Goal: Task Accomplishment & Management: Use online tool/utility

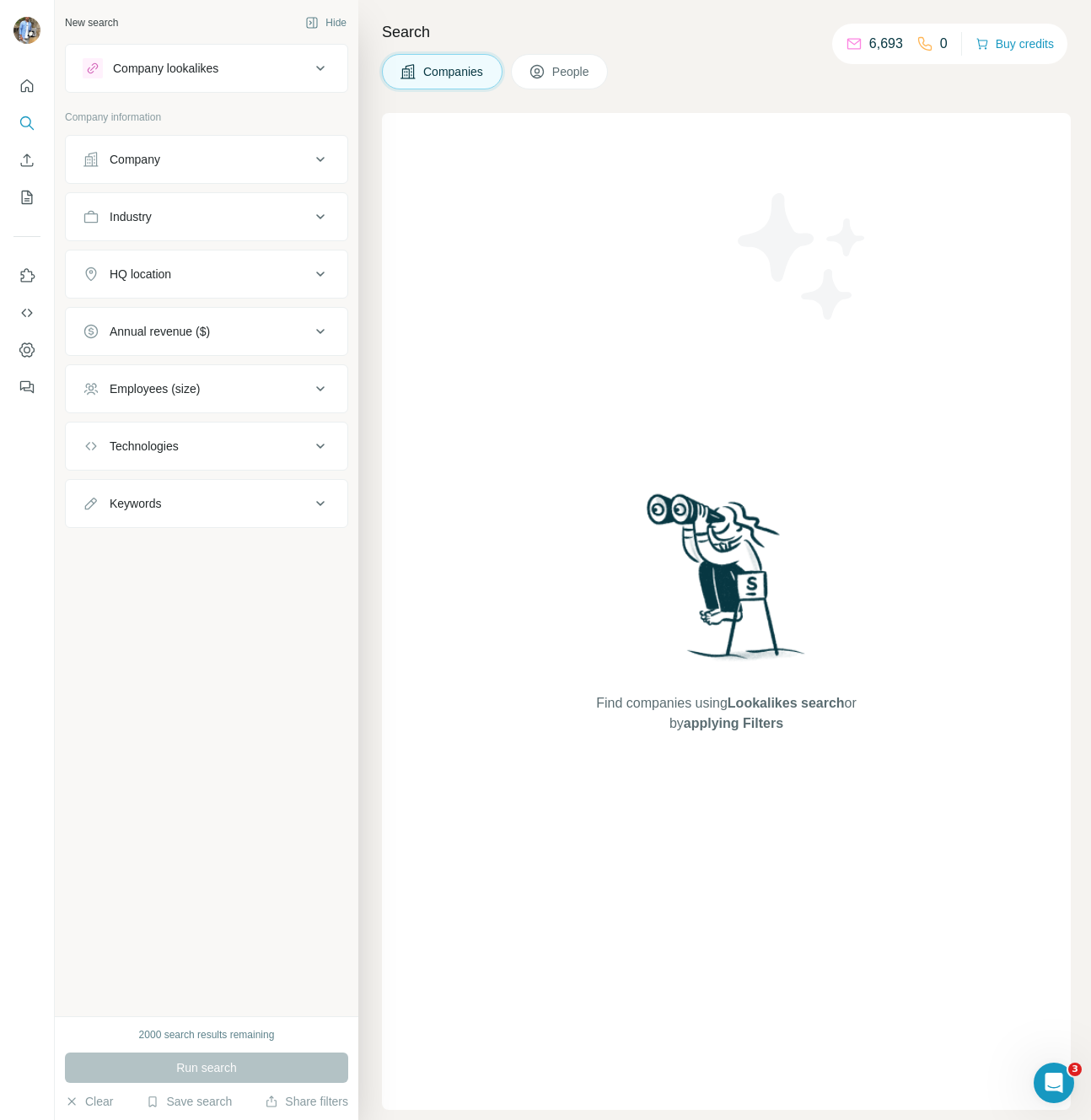
click at [573, 83] on button "People" at bounding box center [560, 71] width 97 height 35
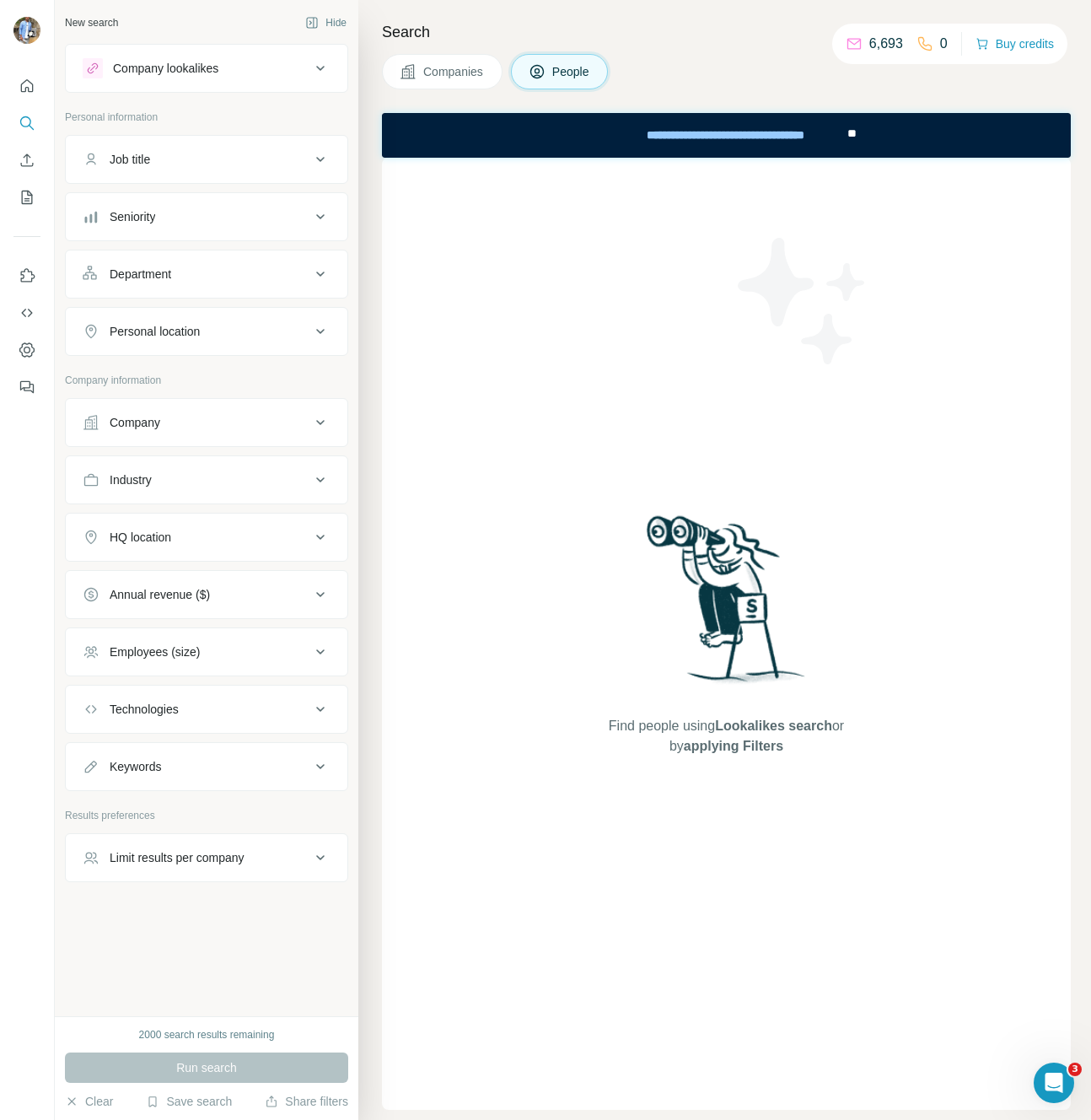
click at [186, 222] on div "Seniority" at bounding box center [197, 216] width 228 height 17
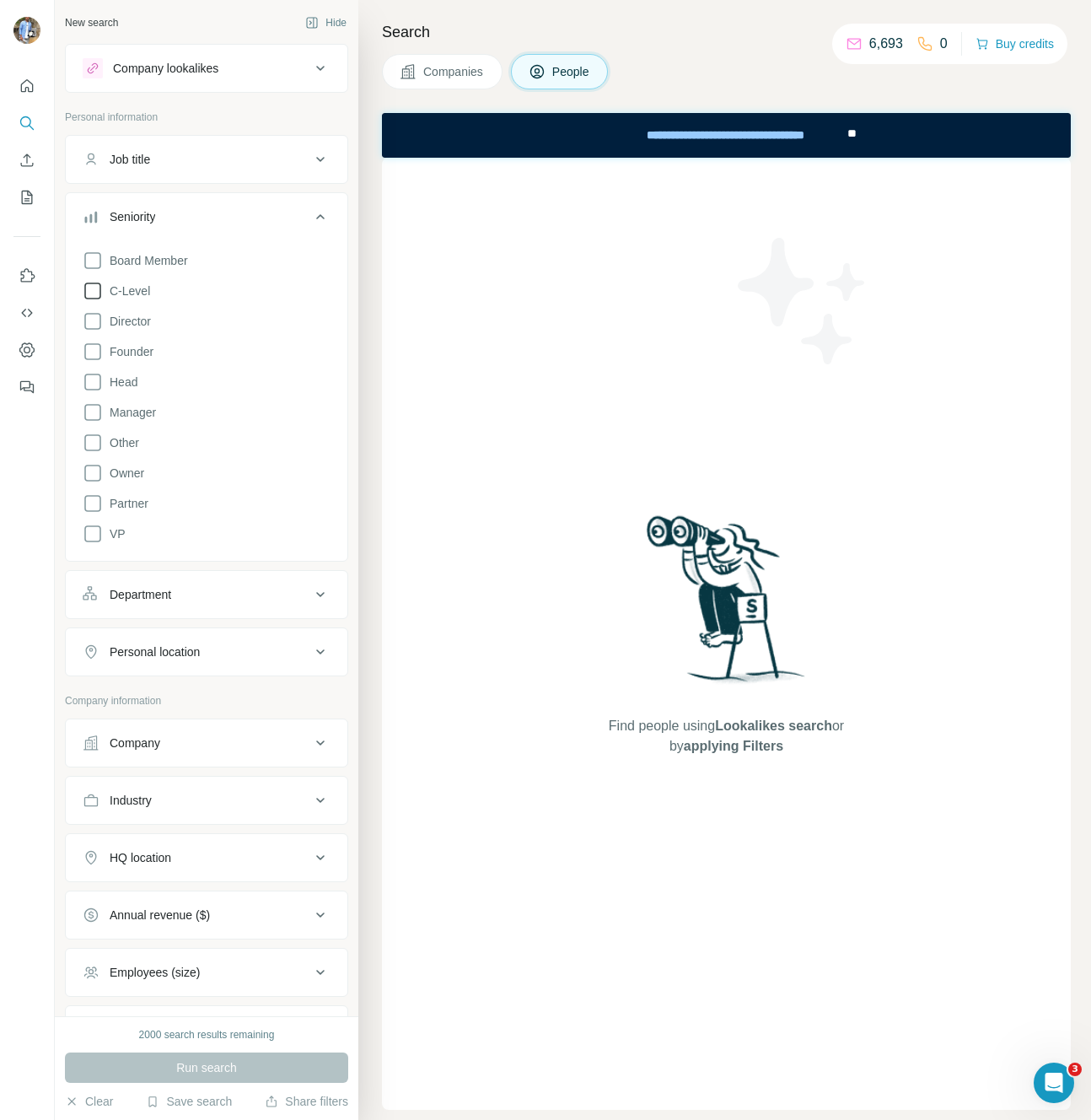
click at [130, 296] on span "C-Level" at bounding box center [127, 290] width 47 height 17
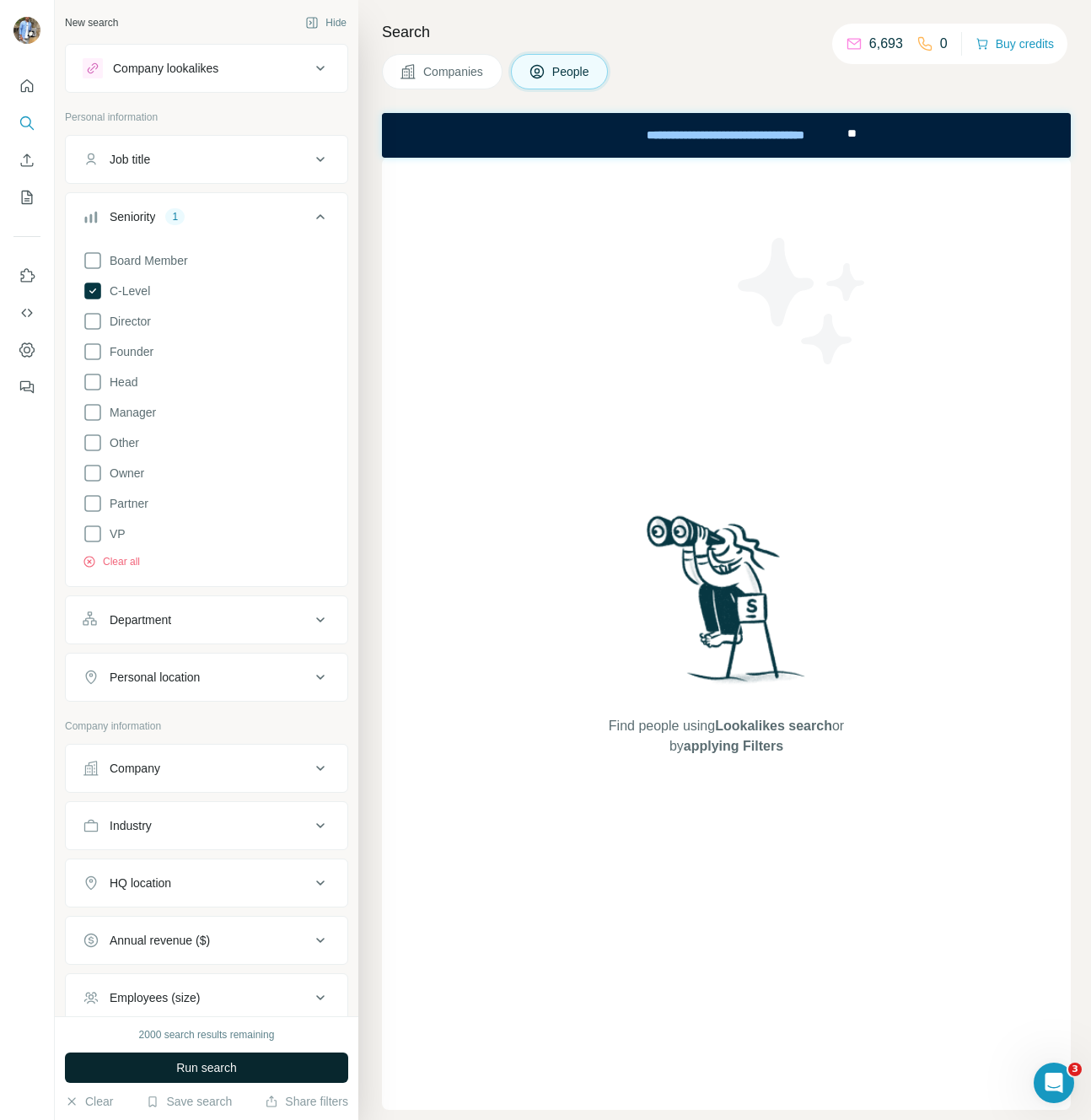
click at [205, 1077] on button "Run search" at bounding box center [207, 1066] width 284 height 30
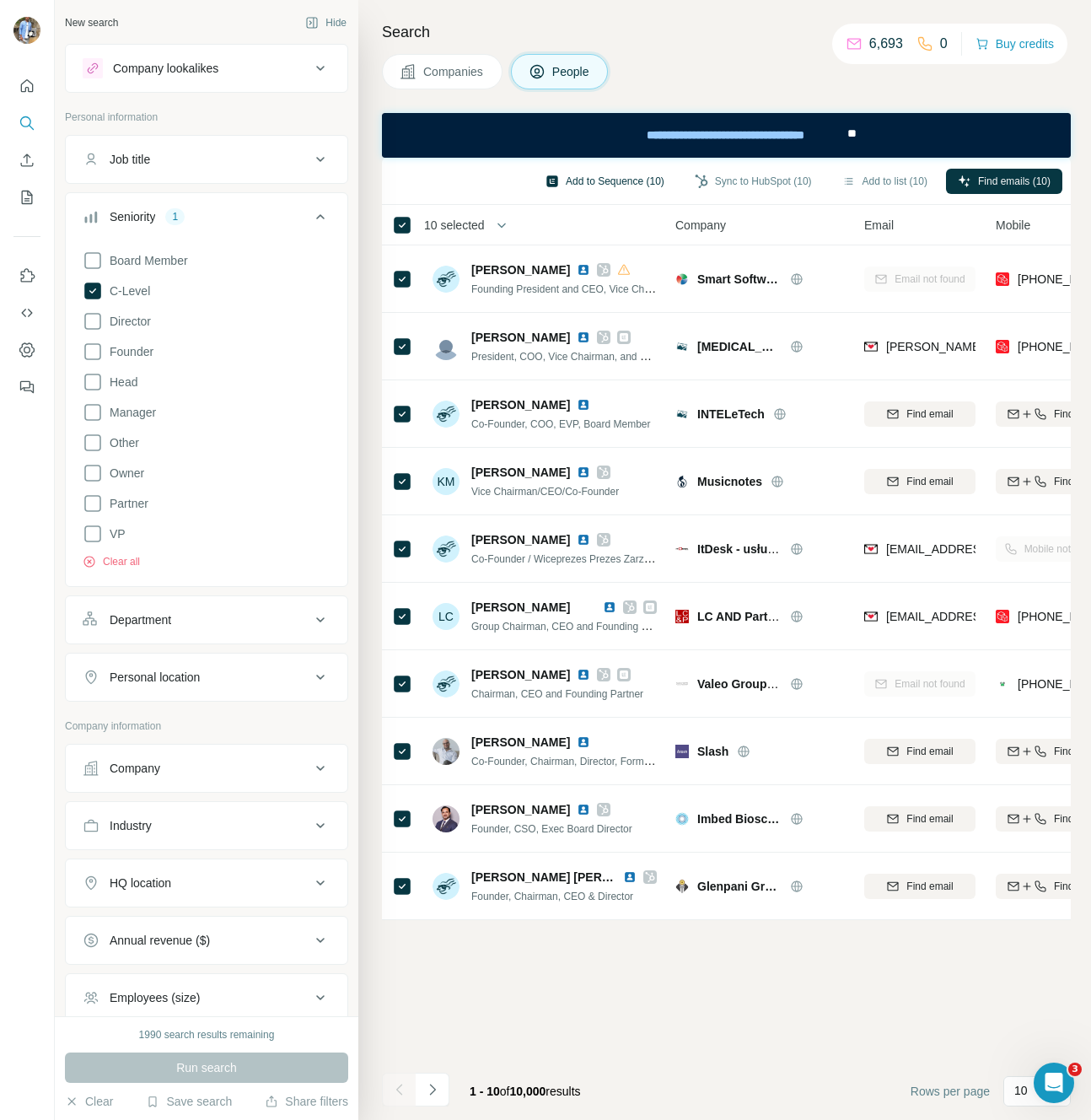
click at [612, 174] on button "Add to Sequence (10)" at bounding box center [604, 181] width 142 height 25
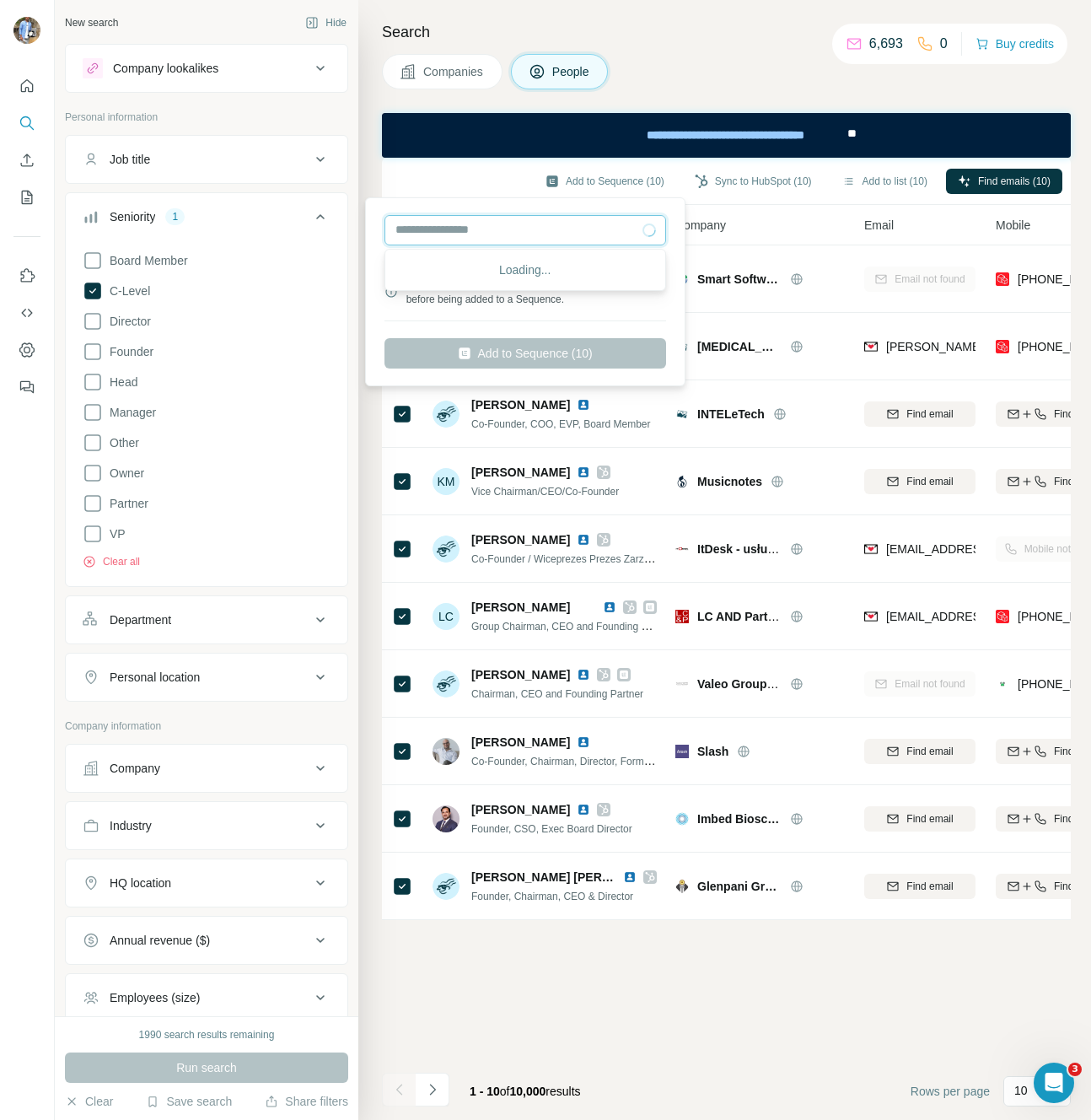
click at [465, 236] on input "text" at bounding box center [525, 230] width 282 height 30
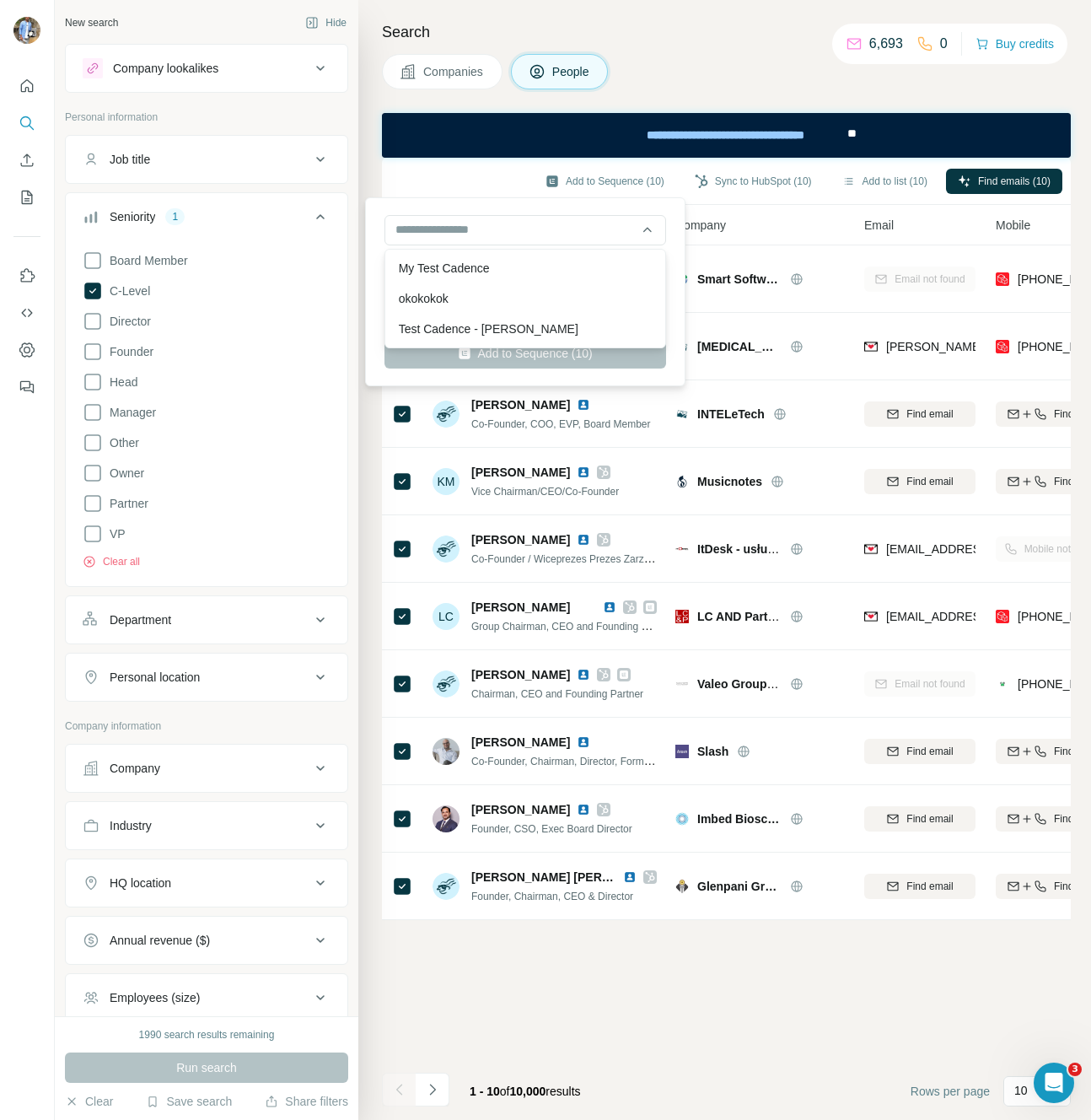
click at [373, 251] on div "People will be auto-enriched and synced to HubSpot before being added to a Sequ…" at bounding box center [526, 291] width 312 height 180
click at [696, 72] on div "Companies People" at bounding box center [726, 71] width 689 height 35
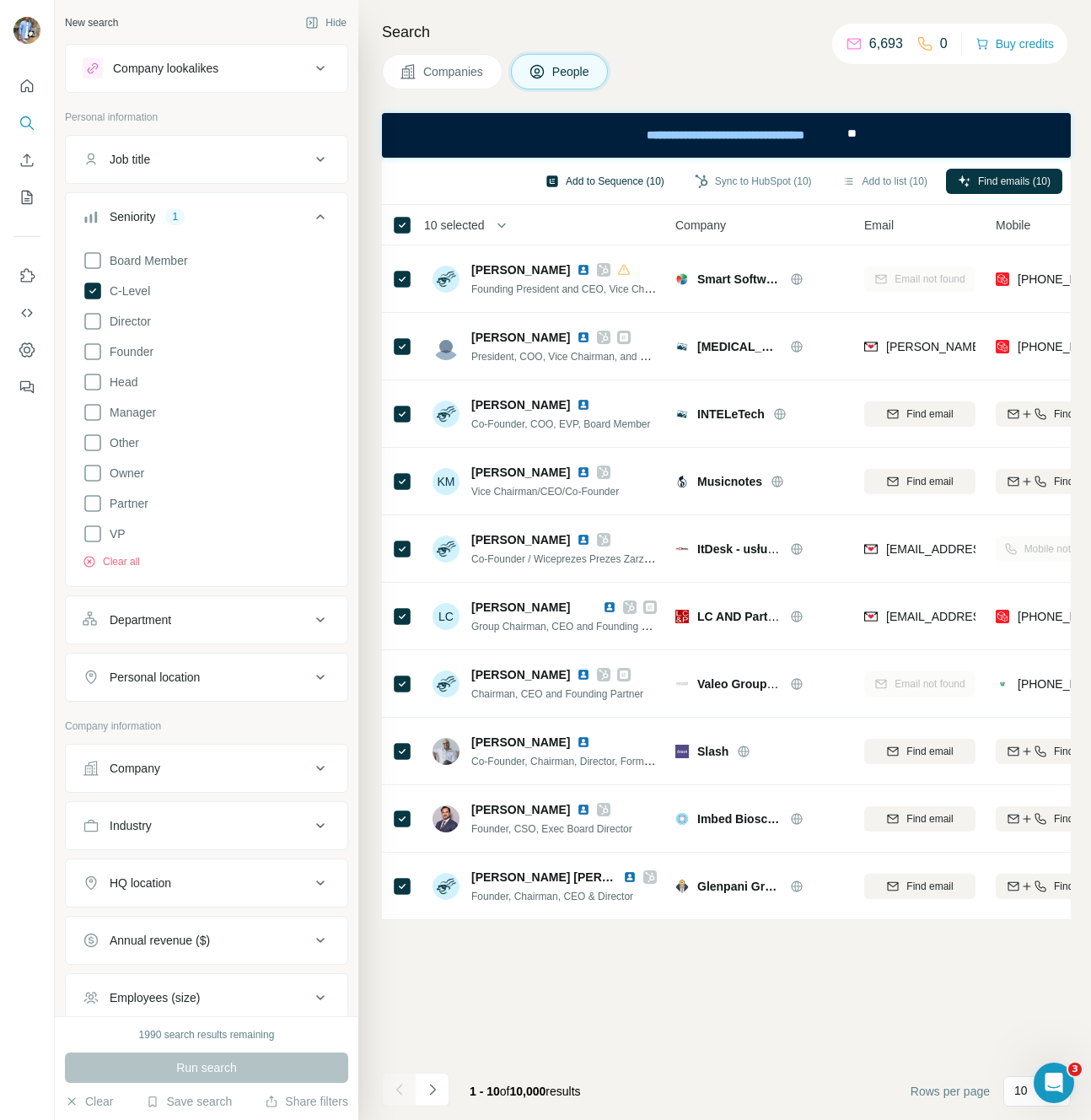
click at [627, 181] on button "Add to Sequence (10)" at bounding box center [604, 181] width 142 height 25
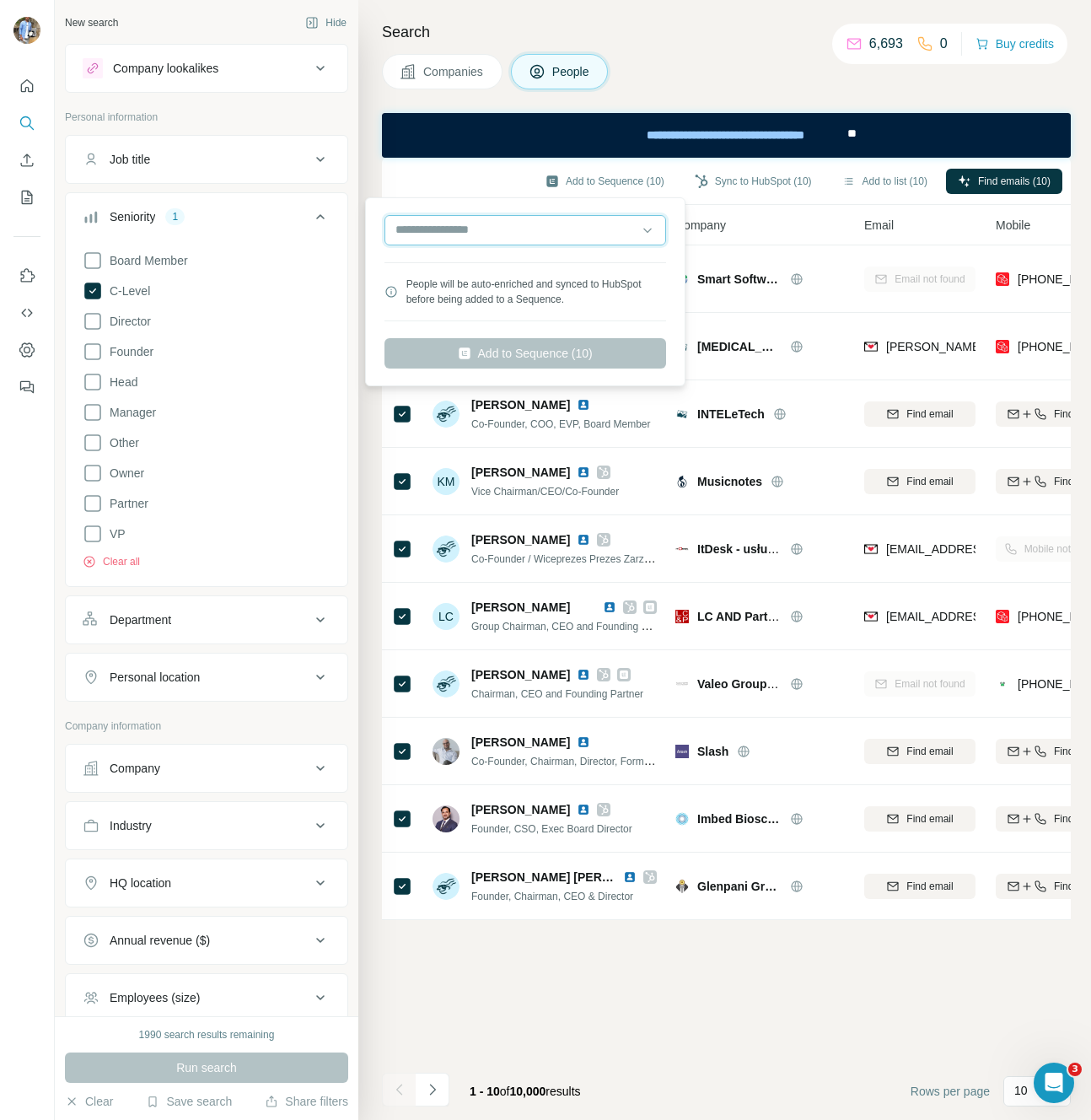
click at [484, 230] on input "text" at bounding box center [525, 230] width 282 height 30
click at [507, 229] on input "text" at bounding box center [525, 230] width 282 height 30
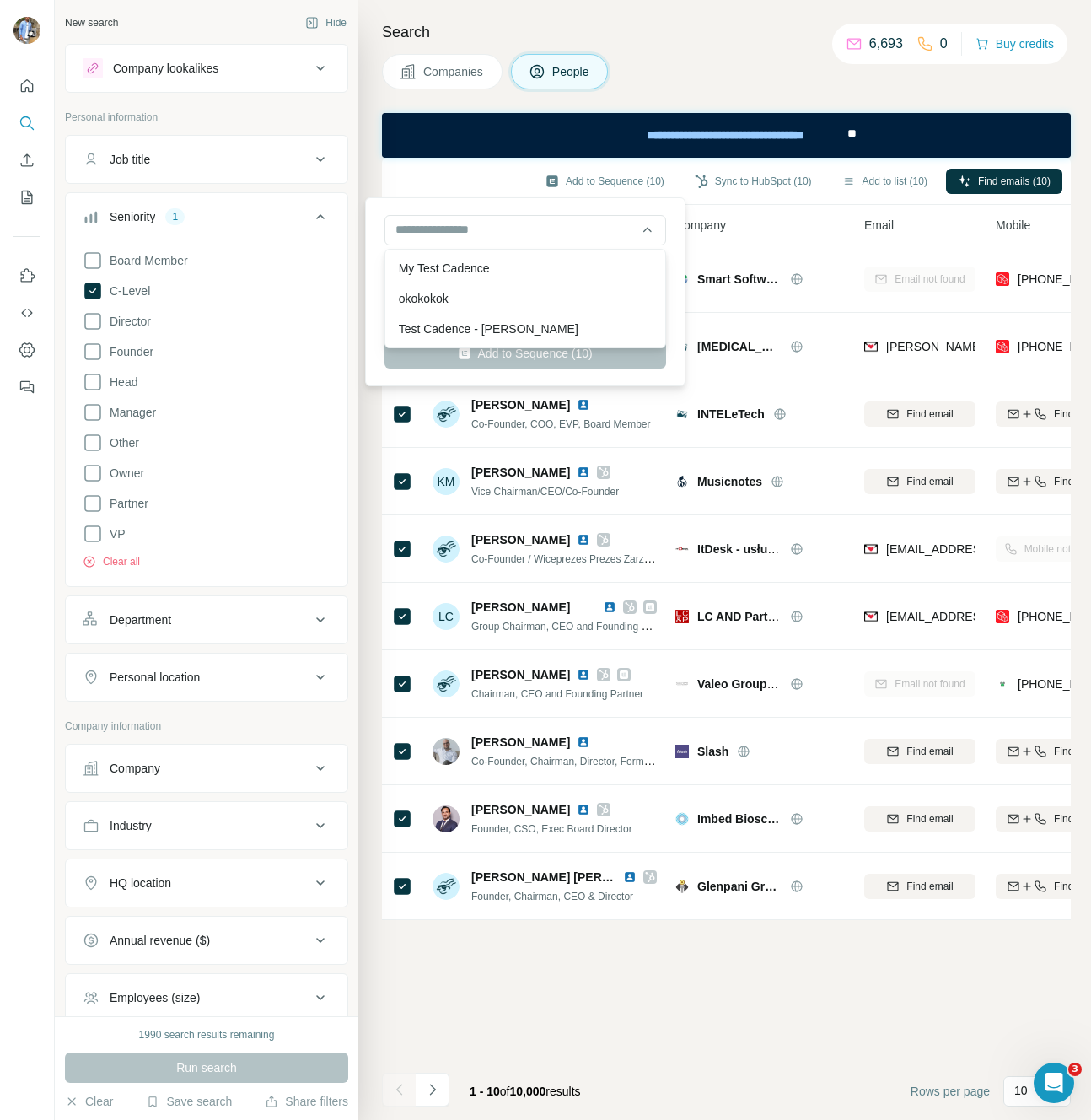
click at [483, 205] on div "People will be auto-enriched and synced to HubSpot before being added to a Sequ…" at bounding box center [526, 291] width 312 height 180
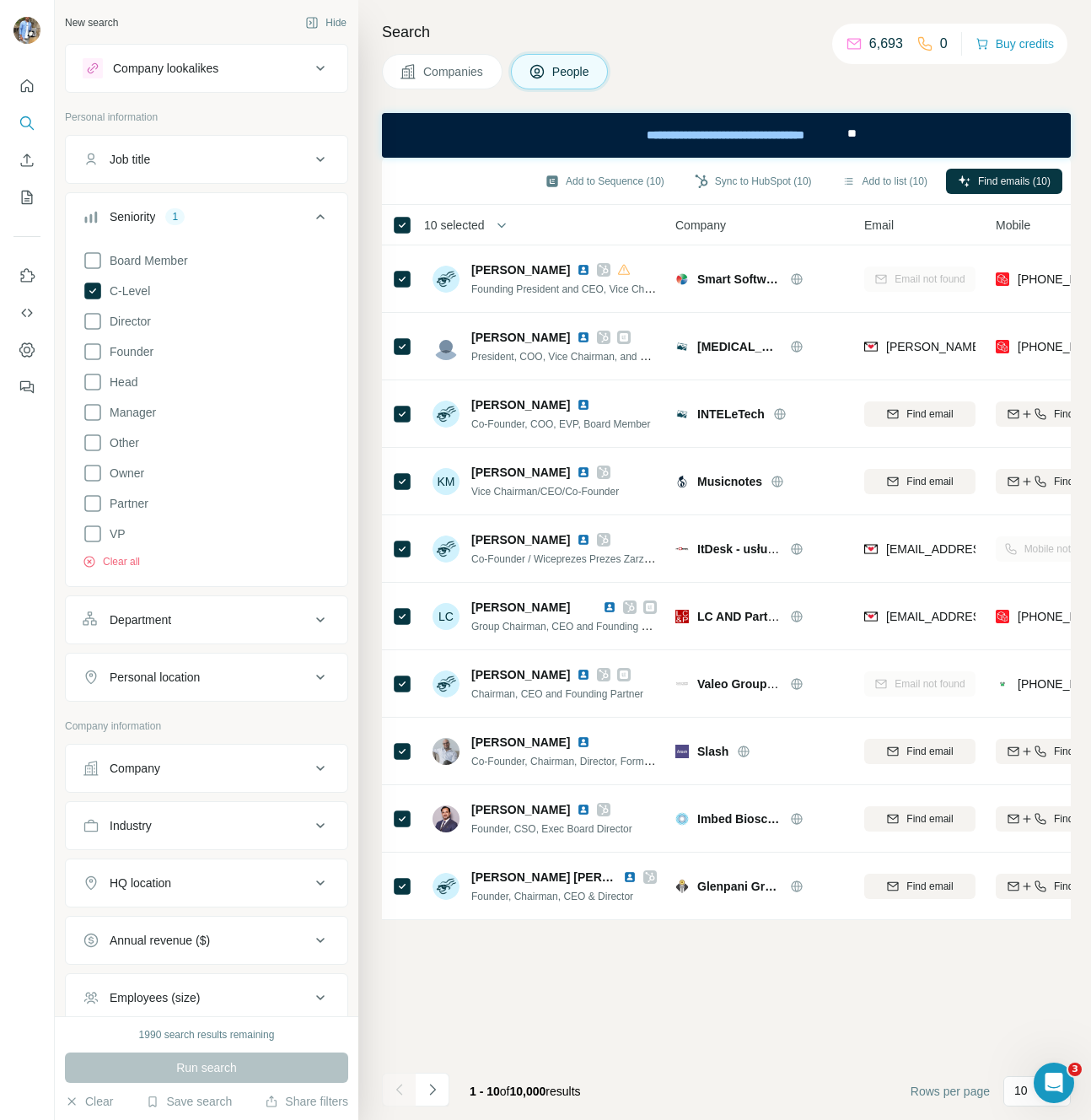
click at [492, 185] on div "Add to Sequence (10) Sync to HubSpot (10) Add to list (10) Find emails (10)" at bounding box center [725, 180] width 672 height 29
click at [605, 184] on button "Add to Sequence (10)" at bounding box center [604, 181] width 142 height 25
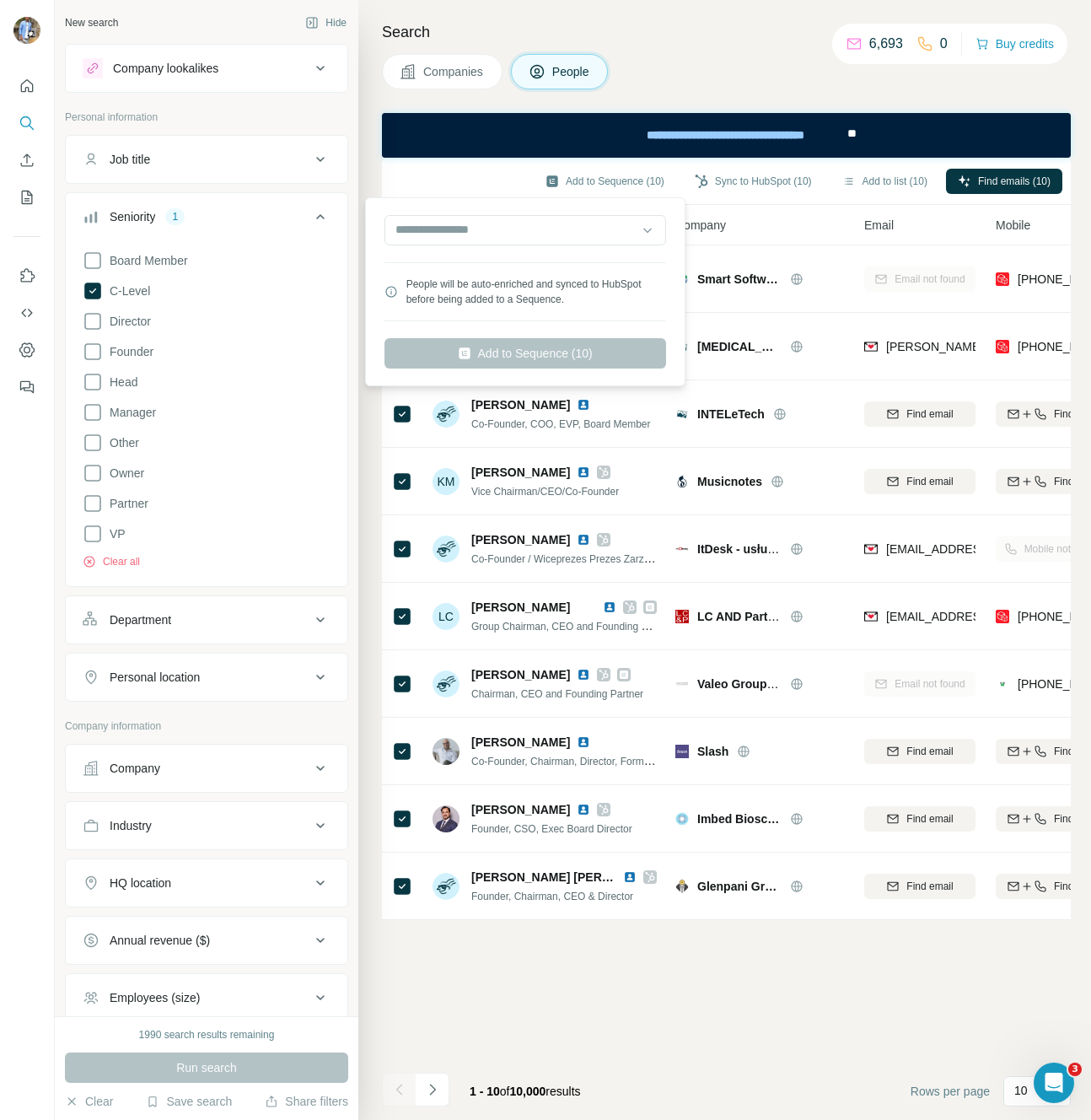
click at [471, 287] on div "People will be auto-enriched and synced to HubSpot before being added to a Sequ…" at bounding box center [536, 291] width 259 height 30
click at [394, 232] on input "text" at bounding box center [525, 230] width 282 height 30
click at [376, 278] on div "People will be auto-enriched and synced to HubSpot before being added to a Sequ…" at bounding box center [526, 291] width 312 height 180
click at [440, 241] on input "text" at bounding box center [525, 230] width 282 height 30
click at [374, 226] on div "People will be auto-enriched and synced to HubSpot before being added to a Sequ…" at bounding box center [526, 291] width 312 height 180
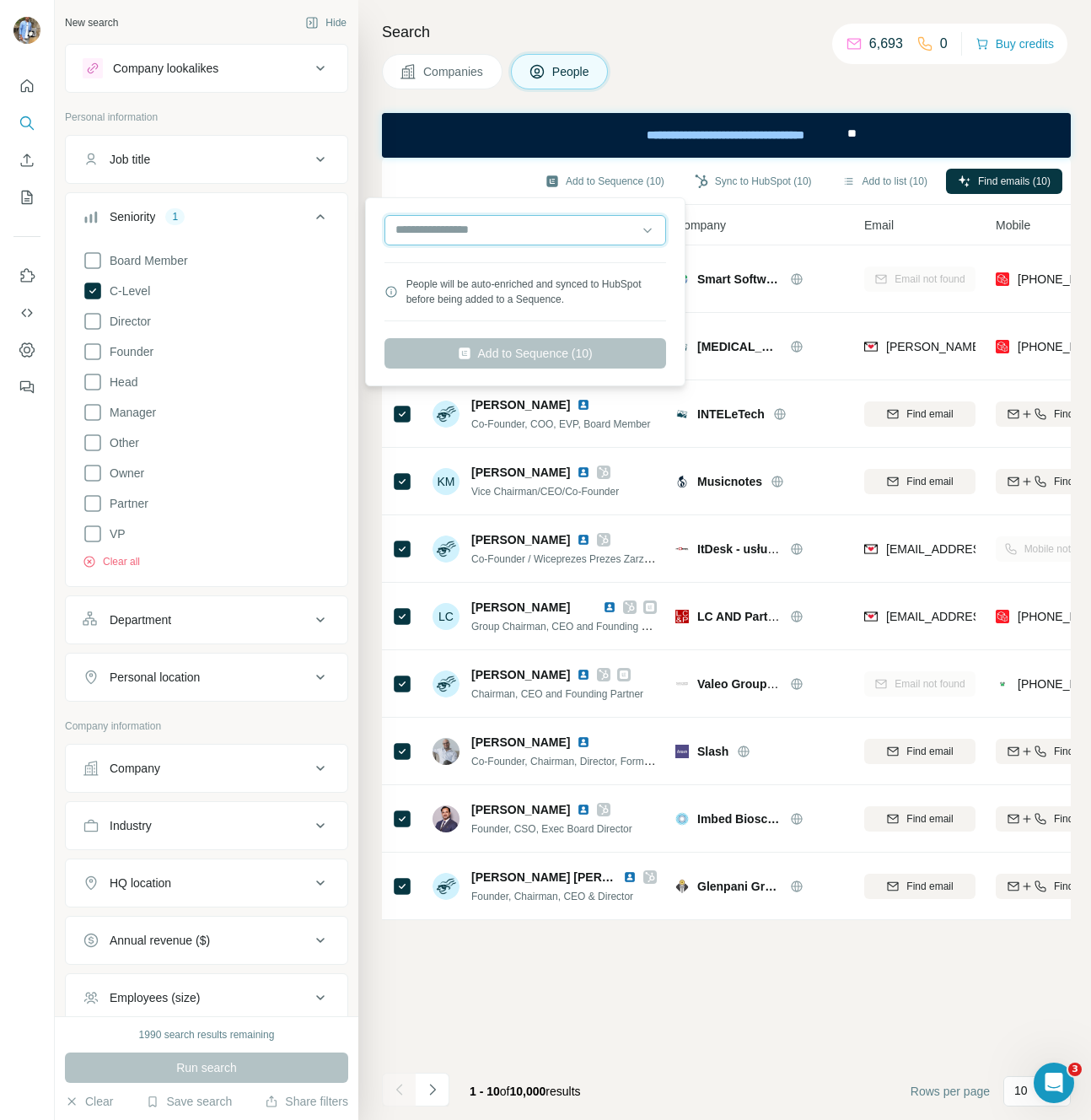
click at [452, 225] on input "text" at bounding box center [525, 230] width 282 height 30
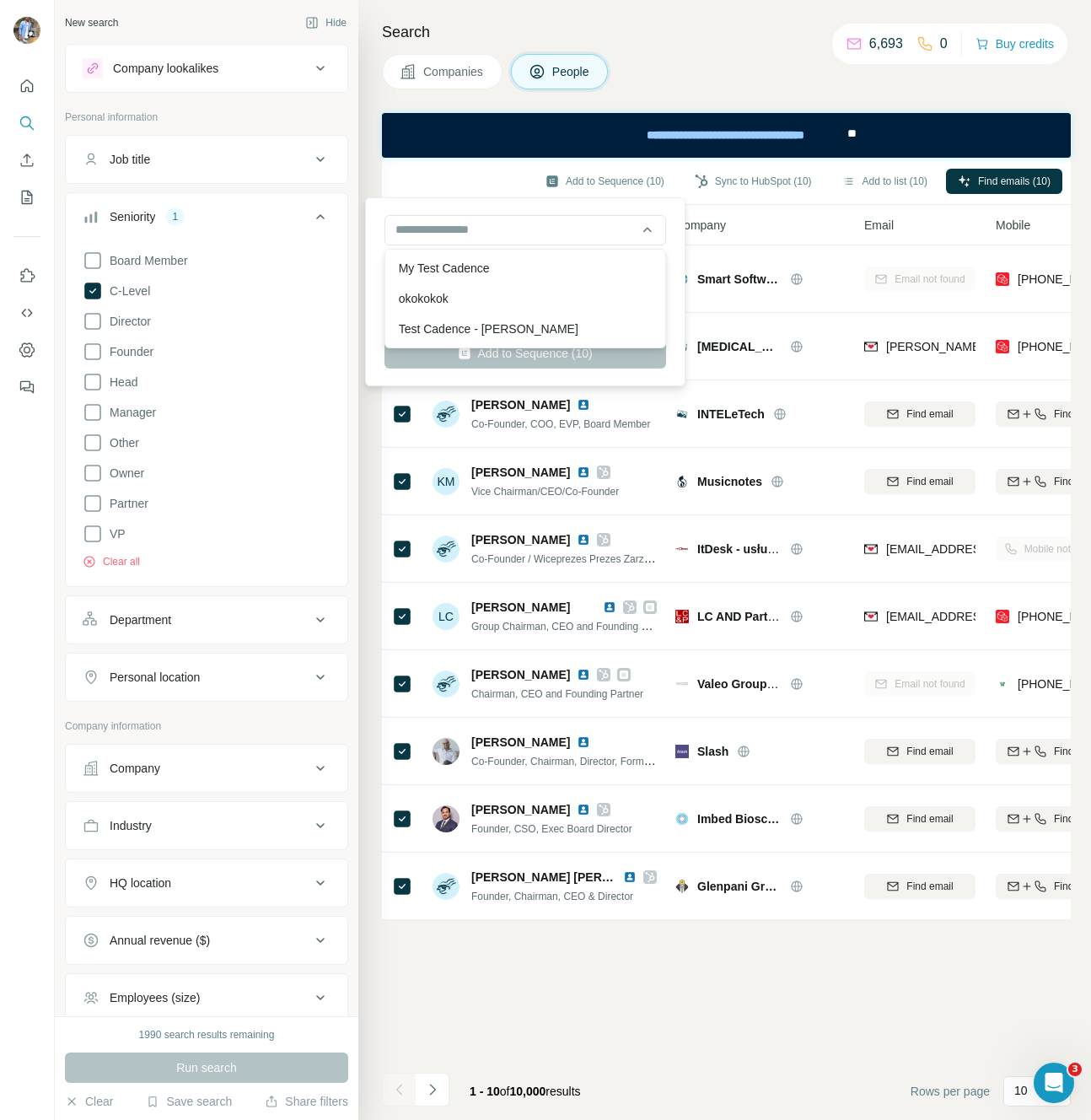
click at [450, 210] on div "People will be auto-enriched and synced to HubSpot before being added to a Sequ…" at bounding box center [526, 291] width 312 height 180
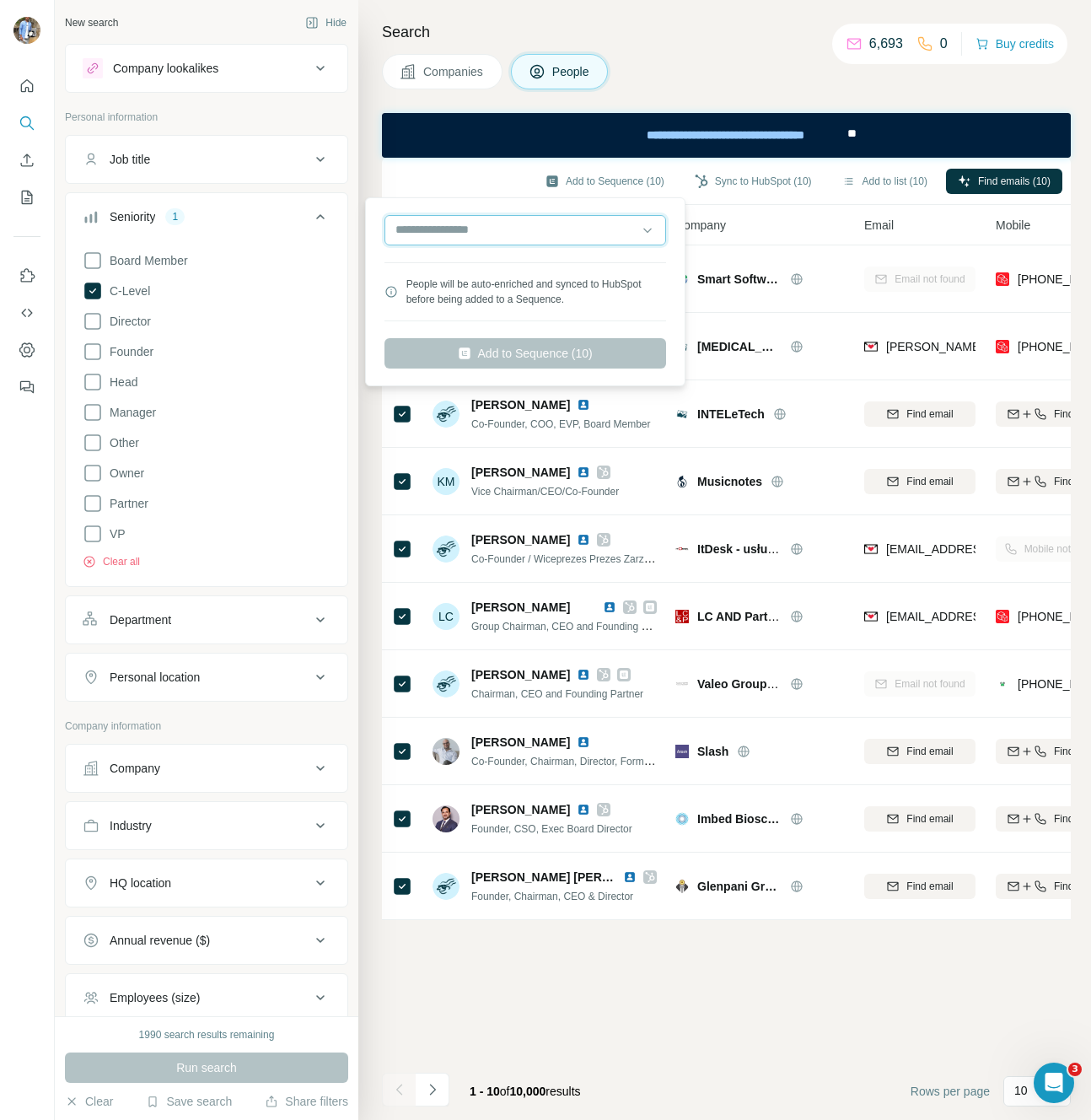
click at [479, 234] on input "text" at bounding box center [525, 230] width 282 height 30
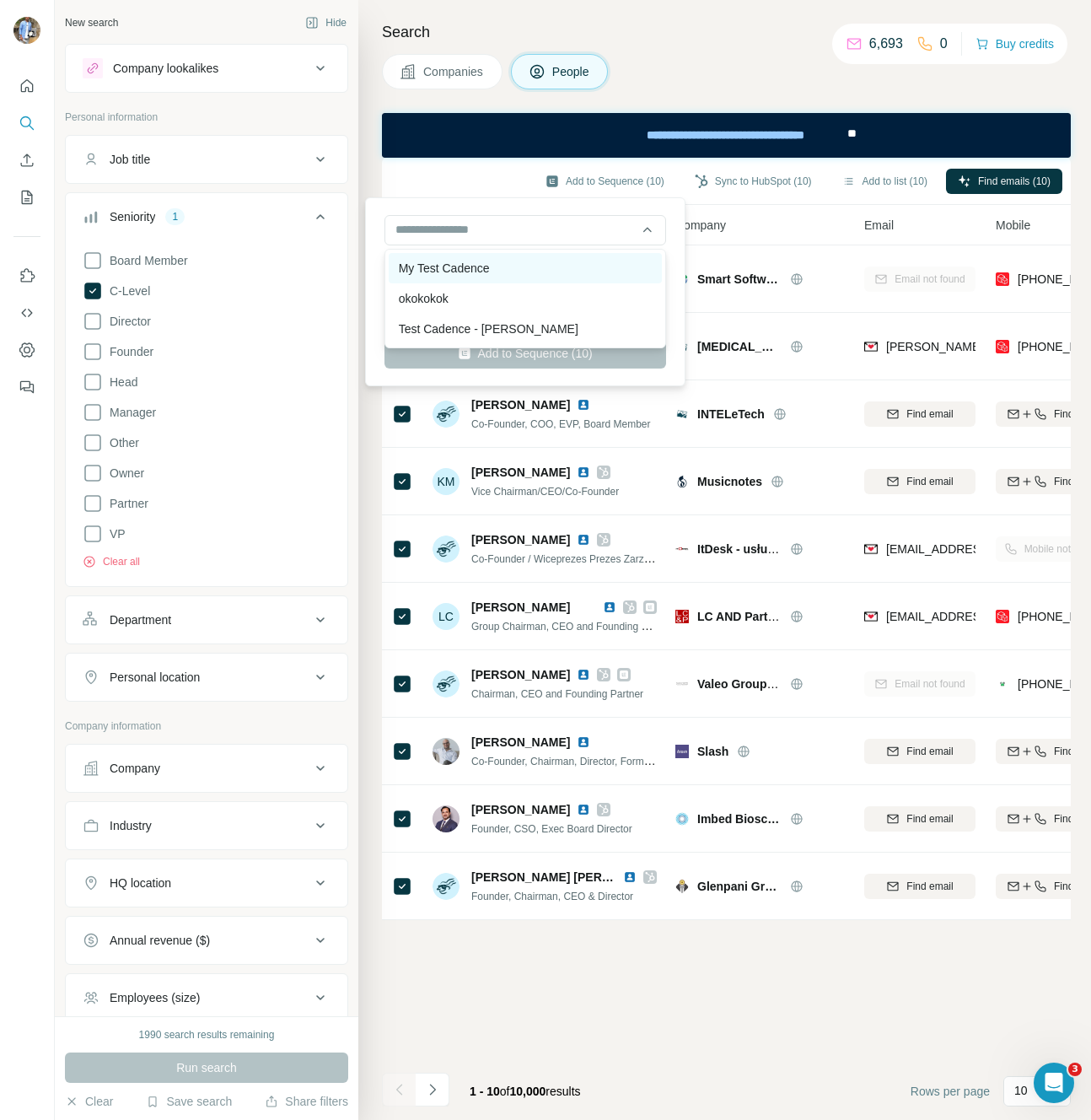
click at [483, 273] on div "My Test Cadence" at bounding box center [526, 267] width 273 height 30
type input "**********"
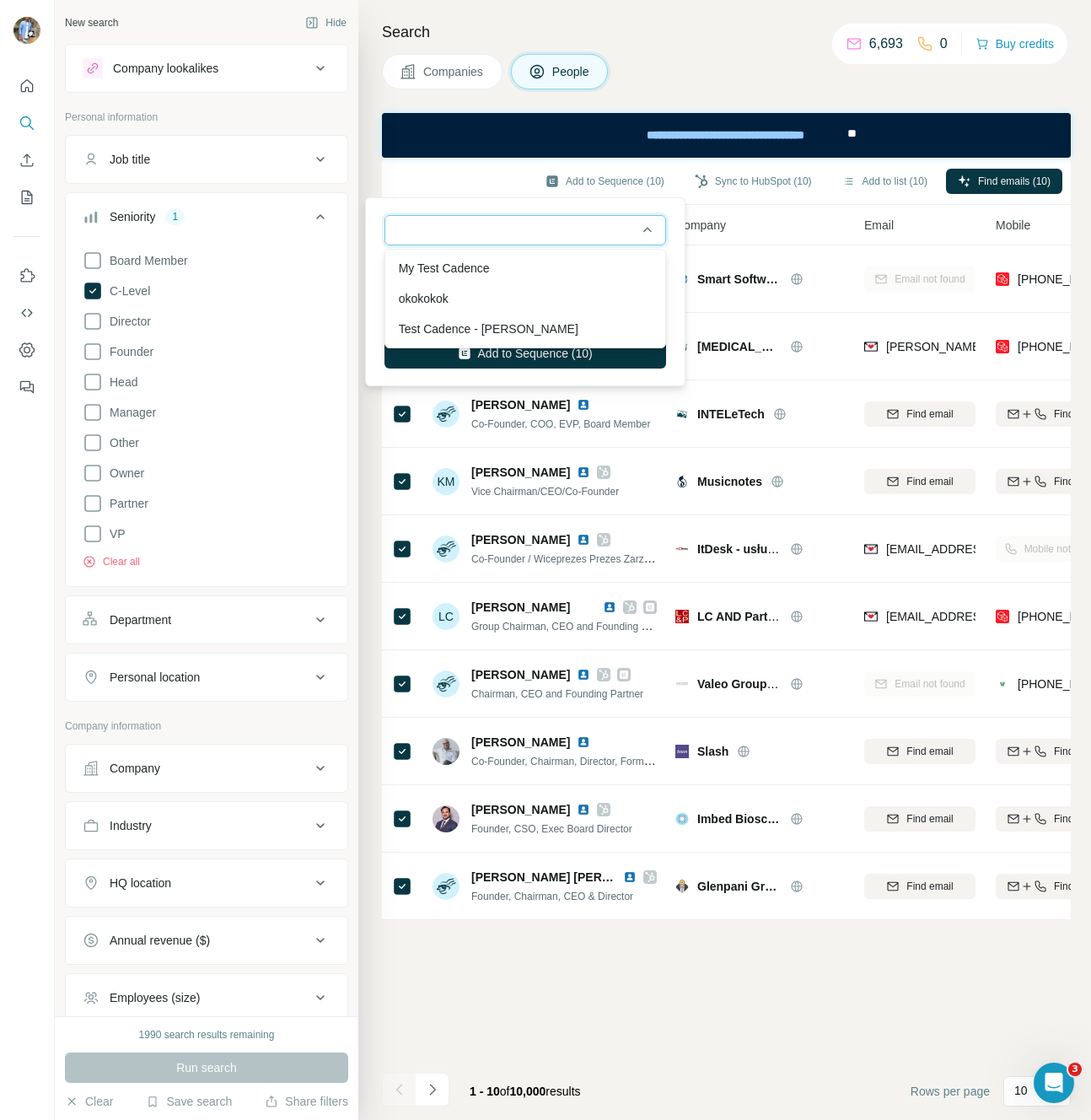
click at [484, 238] on input "text" at bounding box center [525, 230] width 282 height 30
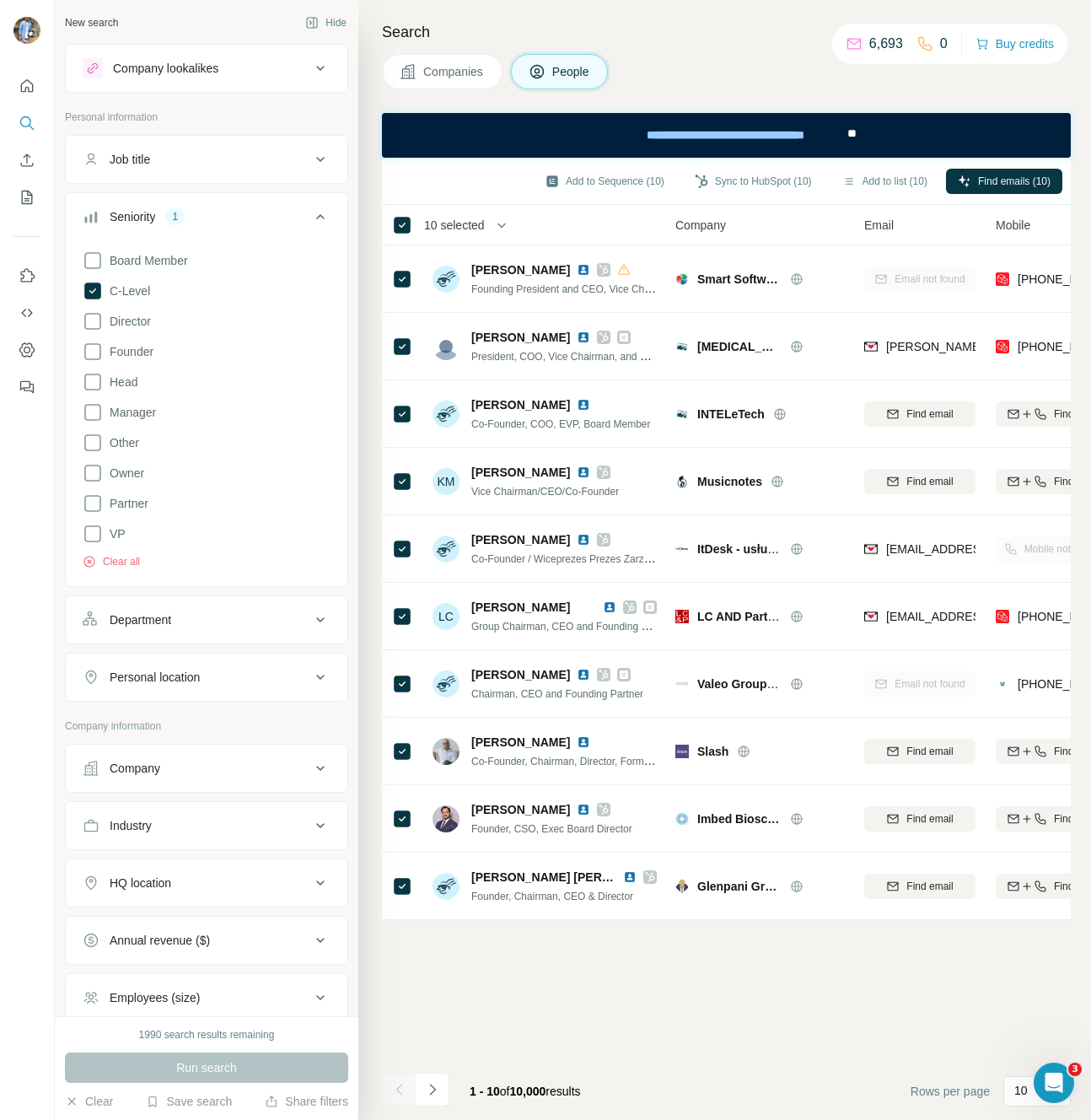
click at [612, 195] on div "Add to Sequence (10)" at bounding box center [604, 182] width 142 height 28
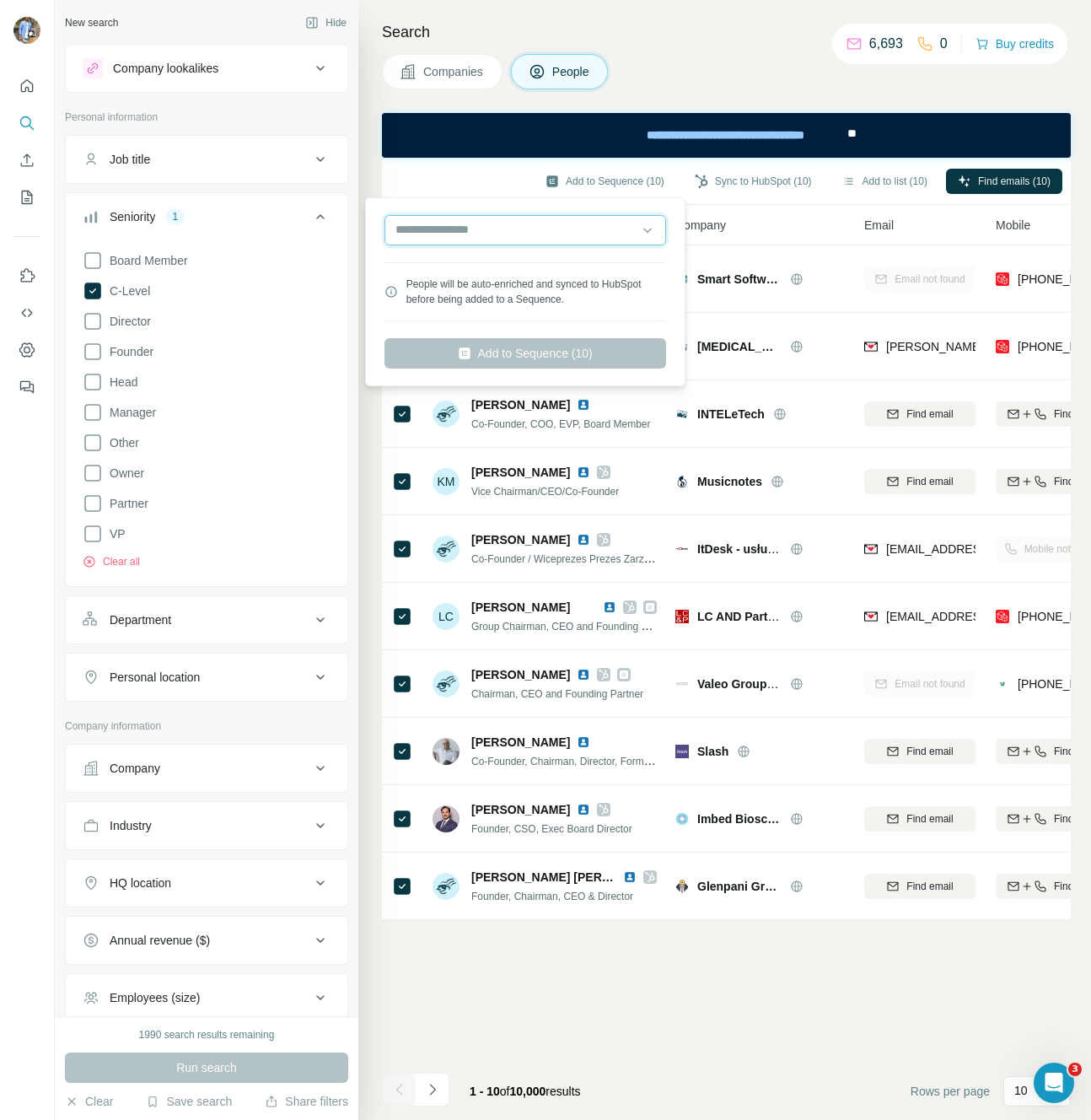
click at [607, 218] on input "text" at bounding box center [525, 230] width 282 height 30
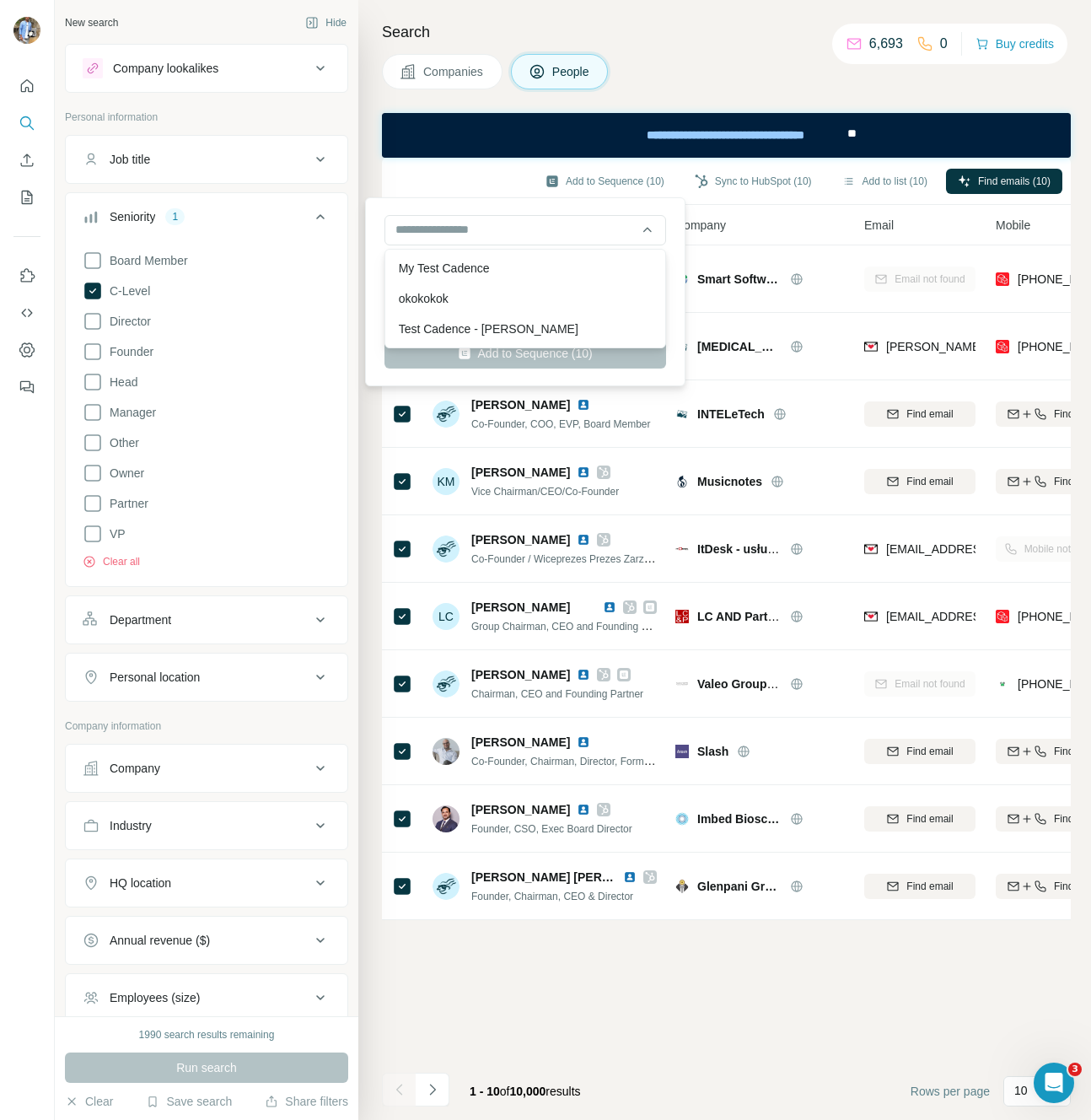
click at [496, 208] on div "People will be auto-enriched and synced to HubSpot before being added to a Sequ…" at bounding box center [526, 291] width 312 height 180
click at [592, 179] on button "Add to Sequence (10)" at bounding box center [604, 181] width 142 height 25
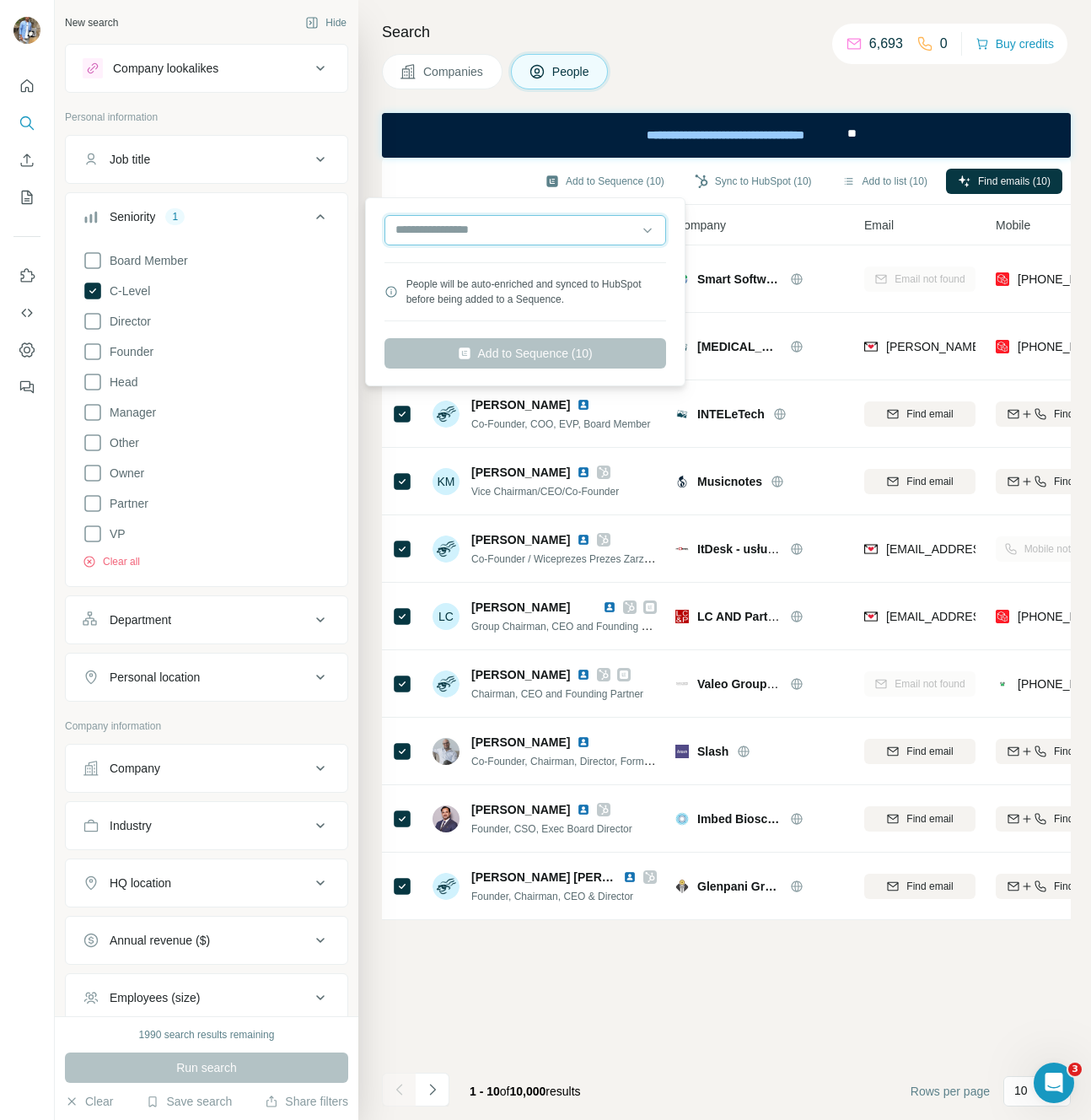
click at [563, 227] on input "text" at bounding box center [525, 230] width 282 height 30
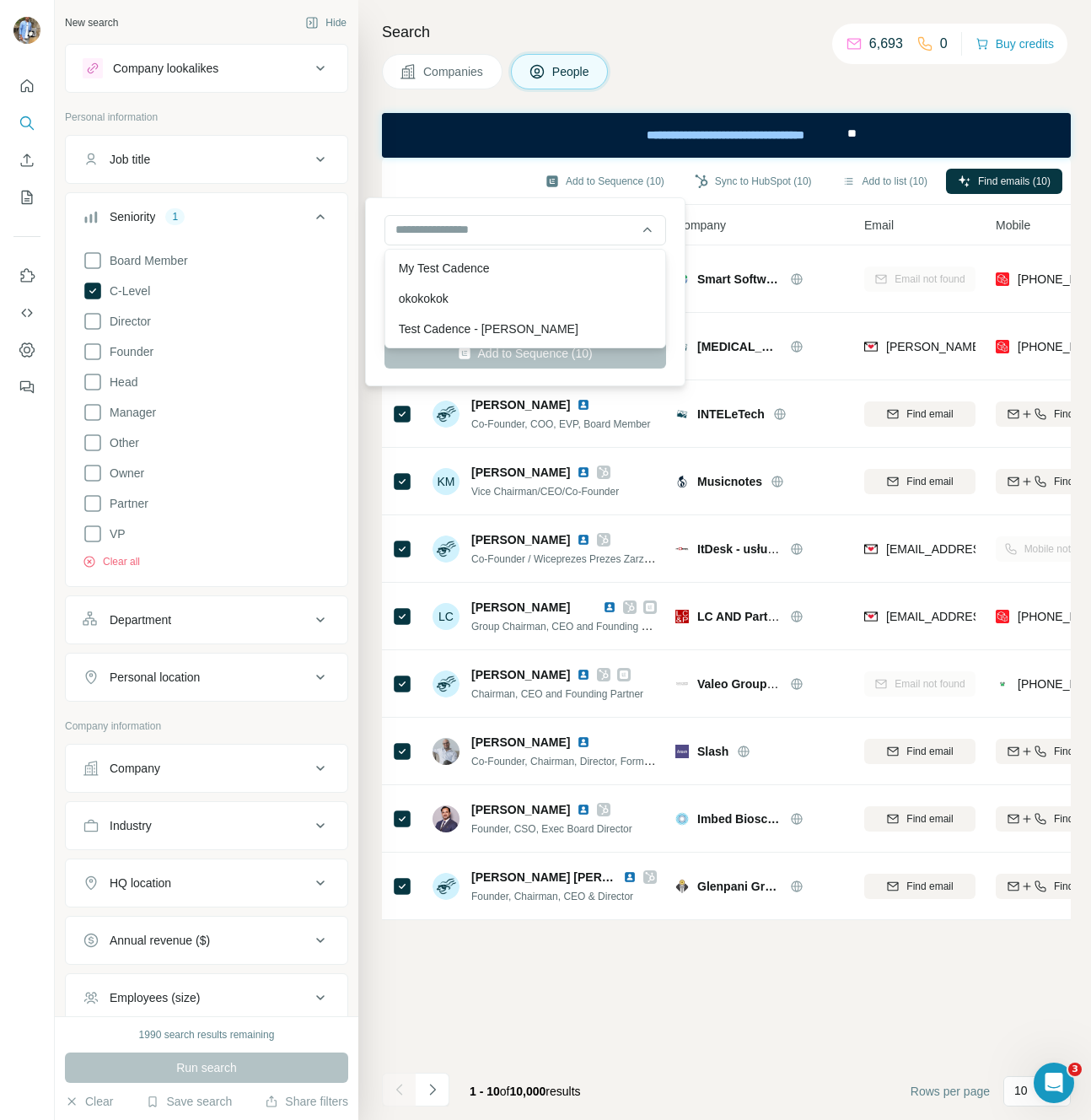
click at [671, 289] on div "People will be auto-enriched and synced to HubSpot before being added to a Sequ…" at bounding box center [526, 291] width 312 height 180
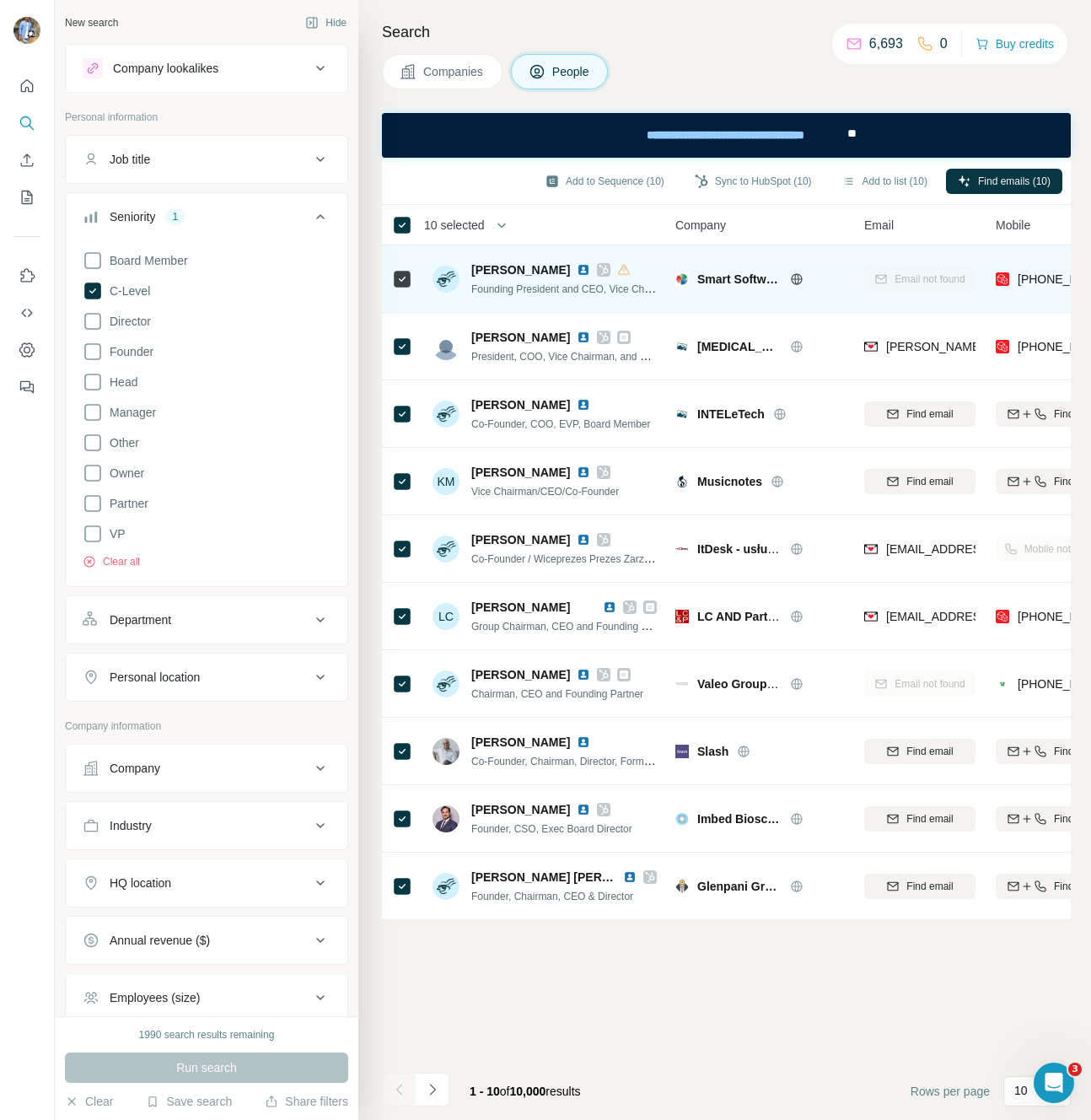
click at [720, 302] on td "Smart Software" at bounding box center [760, 279] width 189 height 67
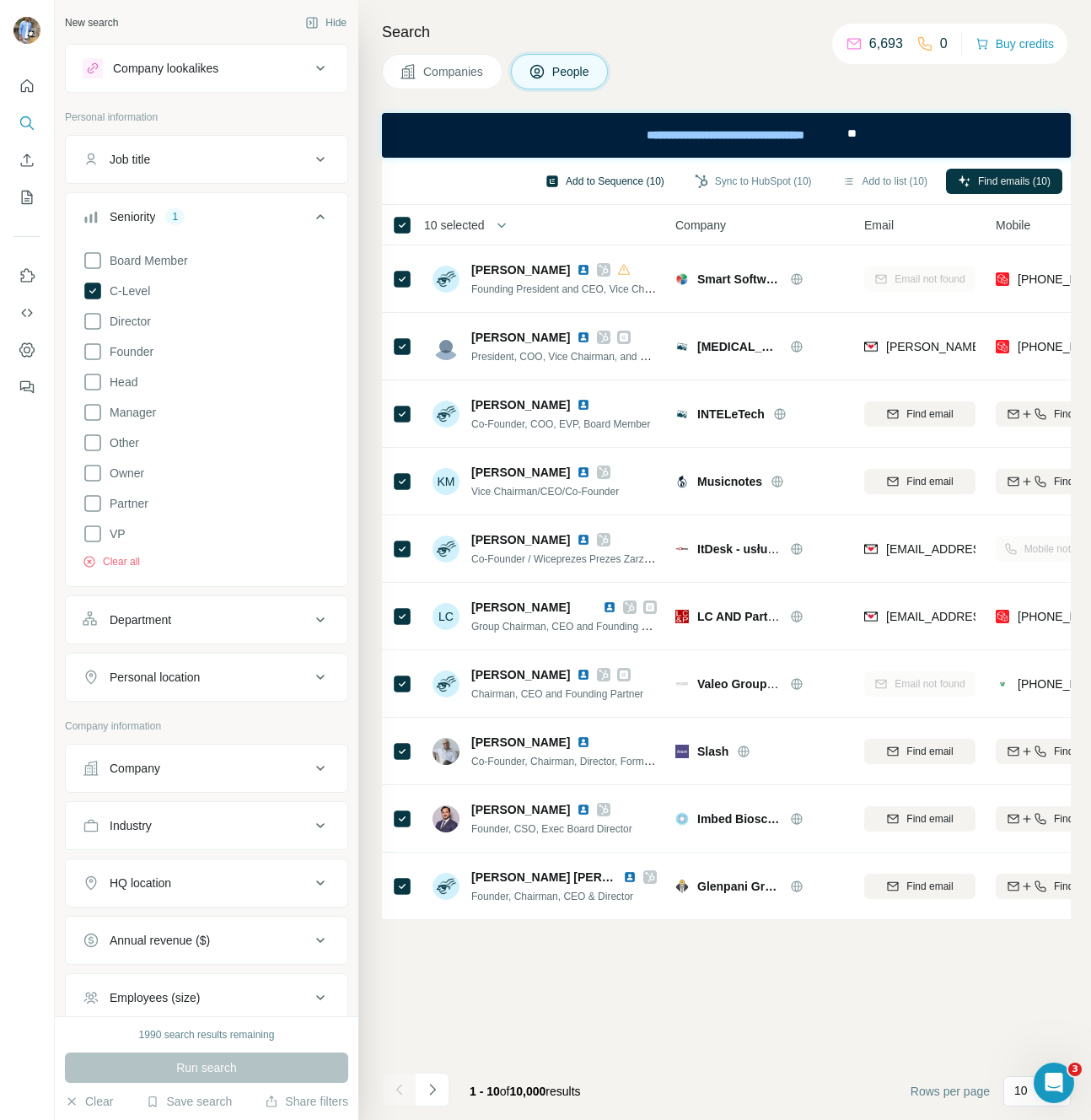
click at [623, 185] on button "Add to Sequence (10)" at bounding box center [604, 181] width 142 height 25
drag, startPoint x: 480, startPoint y: 174, endPoint x: 96, endPoint y: 44, distance: 405.4
click at [480, 174] on div "Add to Sequence (10) Sync to HubSpot (10) Add to list (10) Find emails (10)" at bounding box center [725, 180] width 672 height 29
